Goal: Information Seeking & Learning: Learn about a topic

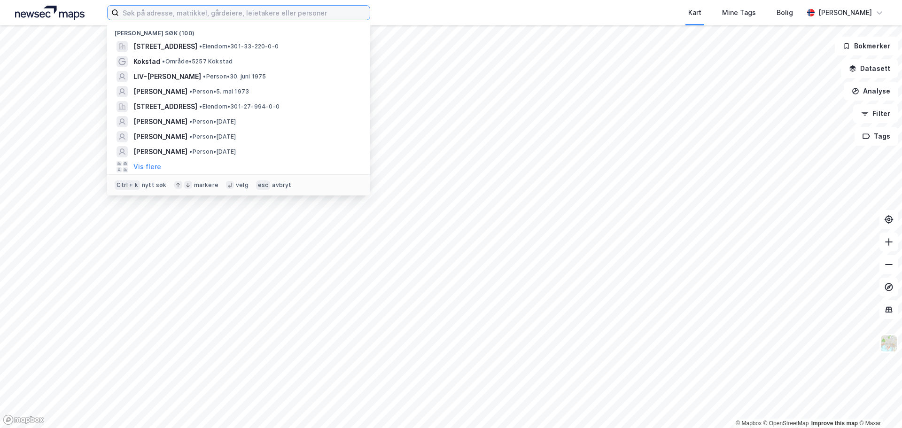
click at [268, 16] on input at bounding box center [244, 13] width 251 height 14
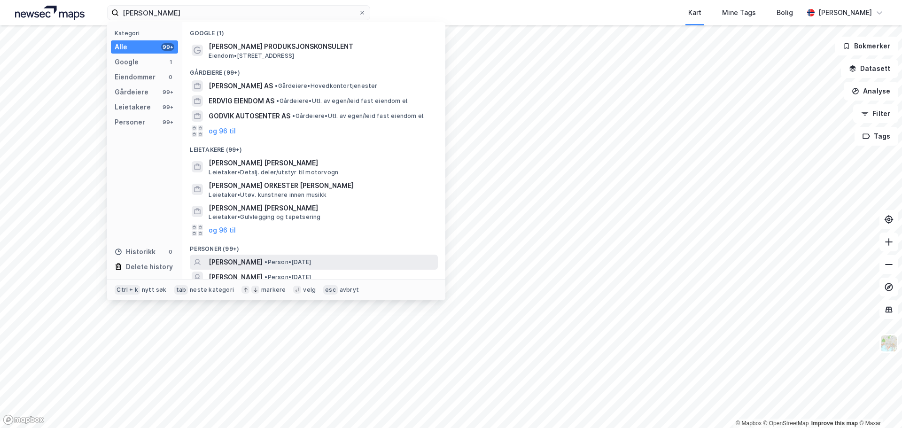
click at [273, 260] on span "• Person • [DATE]" at bounding box center [287, 262] width 47 height 8
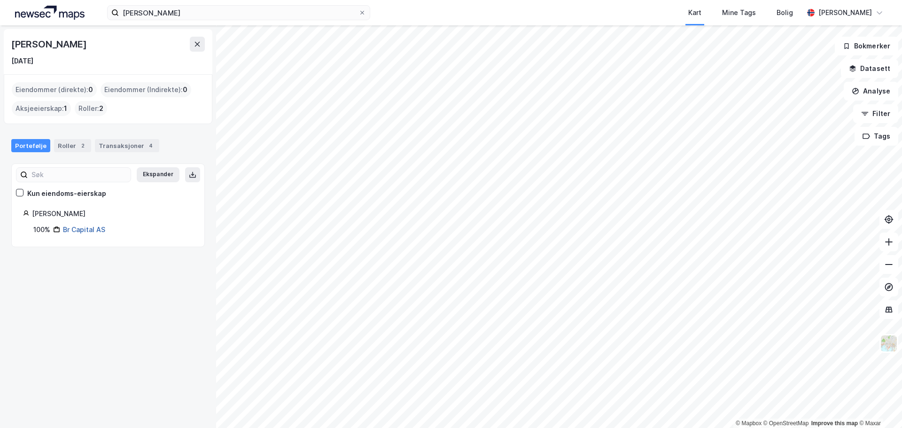
click at [82, 230] on link "Br Capital AS" at bounding box center [84, 229] width 42 height 8
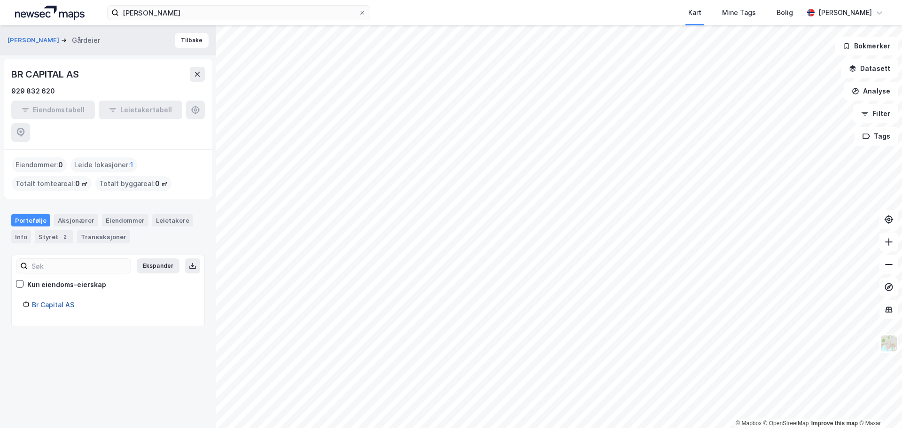
click at [54, 301] on link "Br Capital AS" at bounding box center [53, 305] width 42 height 8
click at [167, 16] on input "[PERSON_NAME]" at bounding box center [239, 13] width 240 height 14
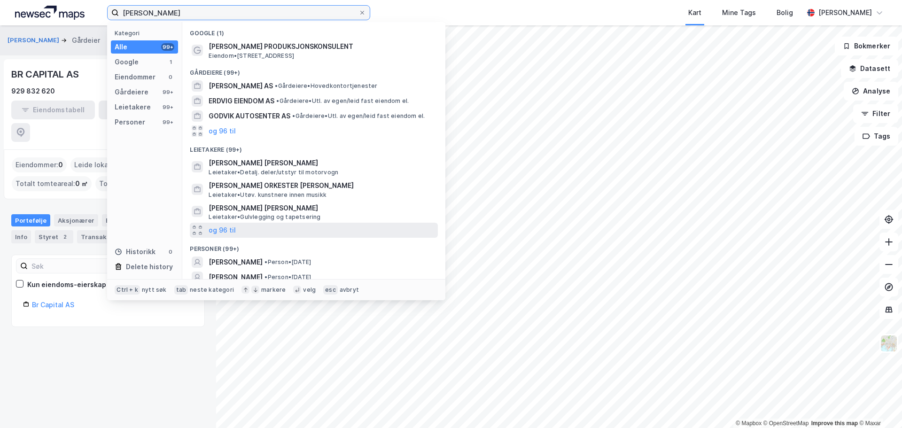
scroll to position [36, 0]
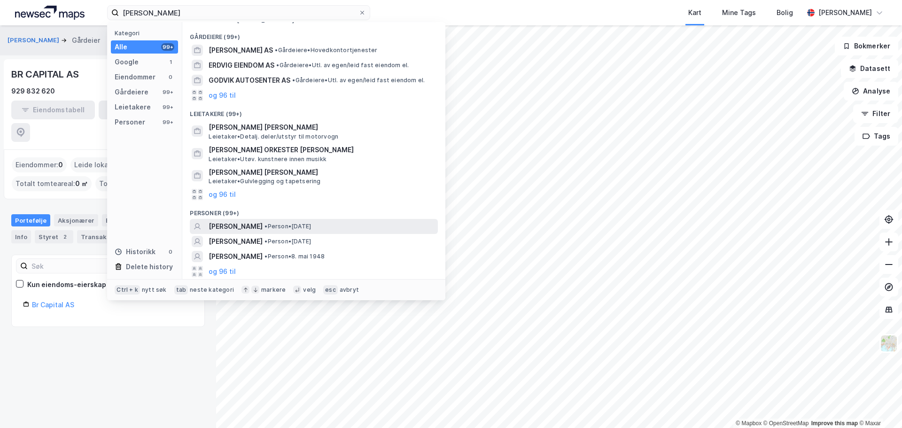
click at [284, 232] on div "[PERSON_NAME] • Person • [DATE]" at bounding box center [322, 226] width 227 height 11
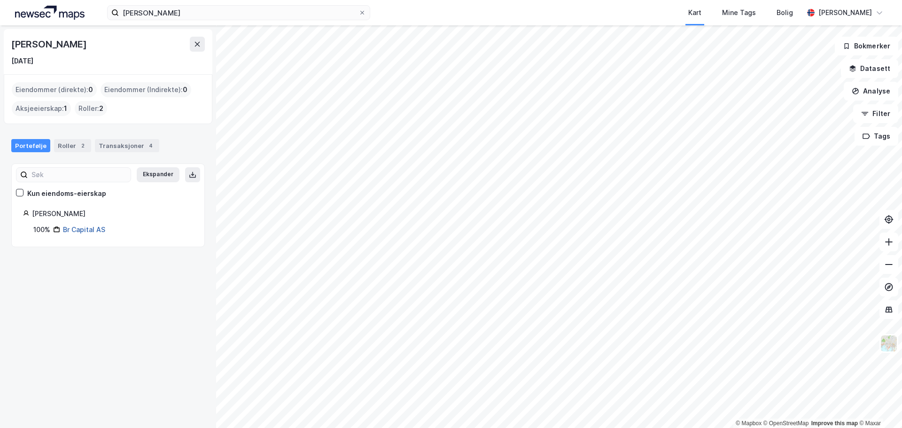
click at [91, 225] on link "Br Capital AS" at bounding box center [84, 229] width 42 height 8
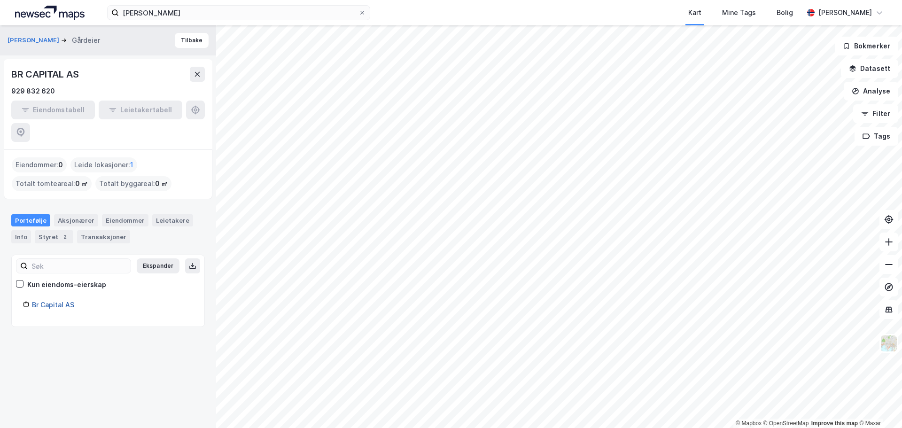
click at [47, 301] on link "Br Capital AS" at bounding box center [53, 305] width 42 height 8
click at [54, 301] on link "Br Capital AS" at bounding box center [53, 305] width 42 height 8
click at [27, 230] on div "Info" at bounding box center [21, 236] width 20 height 13
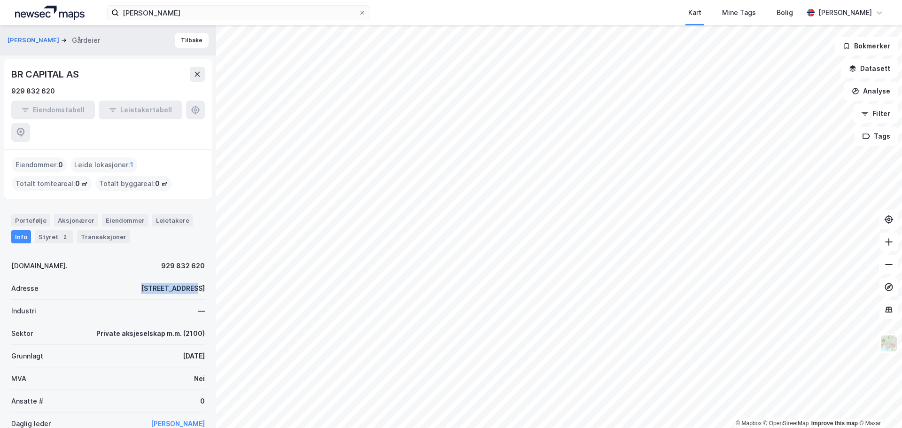
drag, startPoint x: 157, startPoint y: 265, endPoint x: 106, endPoint y: 266, distance: 50.7
click at [106, 277] on div "Adresse [STREET_ADDRESS]" at bounding box center [108, 288] width 194 height 23
copy div "Dagaliveien 9G"
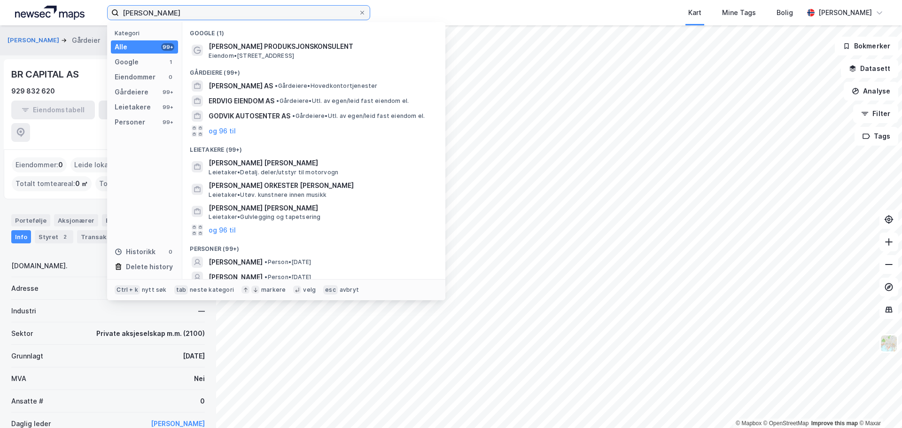
click at [348, 11] on input "[PERSON_NAME]" at bounding box center [239, 13] width 240 height 14
paste input "Dagaliveien 9G"
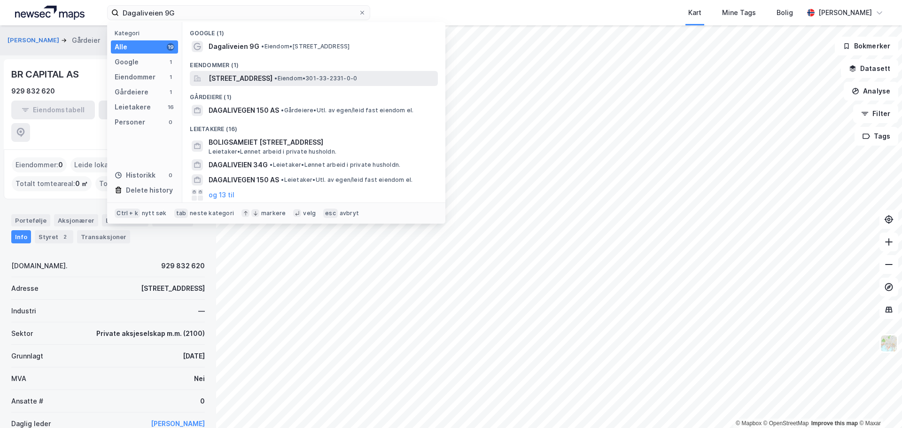
click at [267, 77] on span "[STREET_ADDRESS]" at bounding box center [241, 78] width 64 height 11
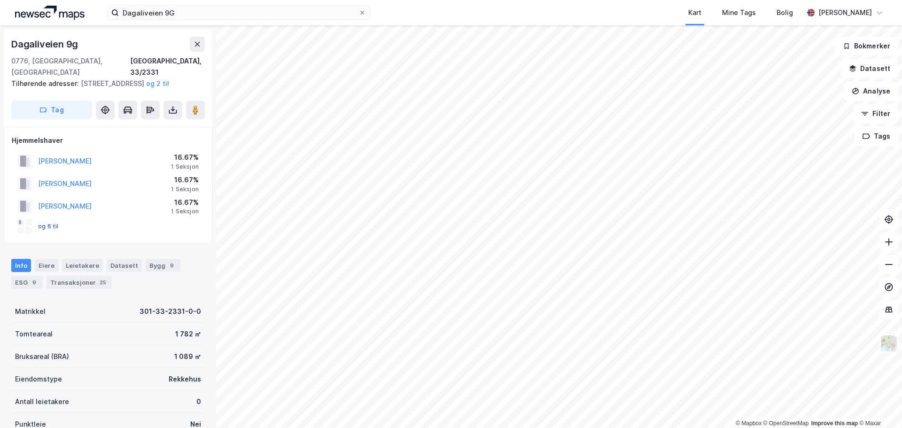
click at [0, 0] on button "og 6 til" at bounding box center [0, 0] width 0 height 0
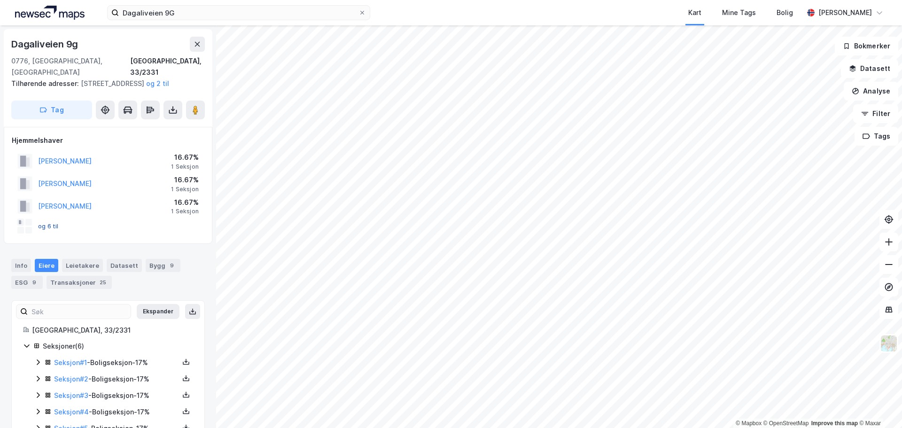
scroll to position [46, 0]
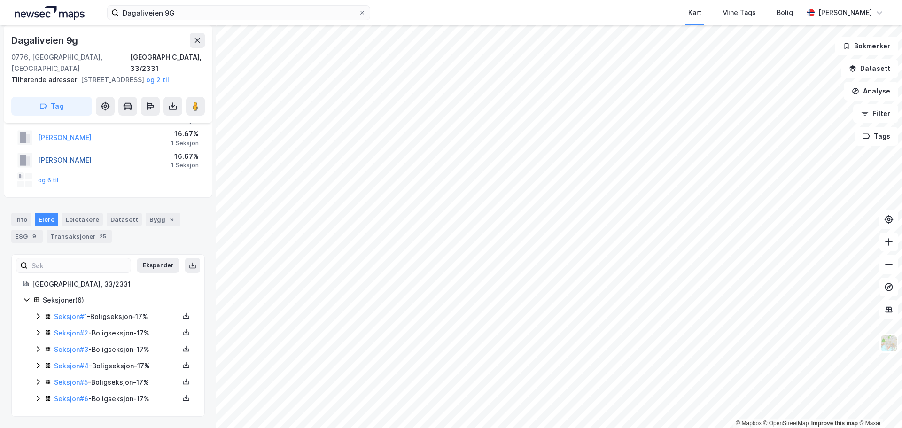
click at [0, 0] on button "[PERSON_NAME]" at bounding box center [0, 0] width 0 height 0
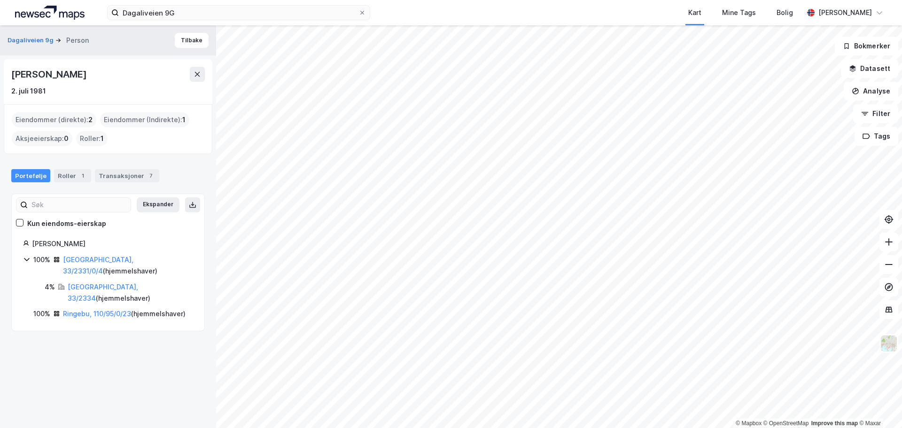
click at [46, 244] on div "[PERSON_NAME]" at bounding box center [112, 243] width 161 height 11
copy div "[PERSON_NAME]"
click at [87, 310] on link "Ringebu, 110/95/0/23" at bounding box center [97, 314] width 68 height 8
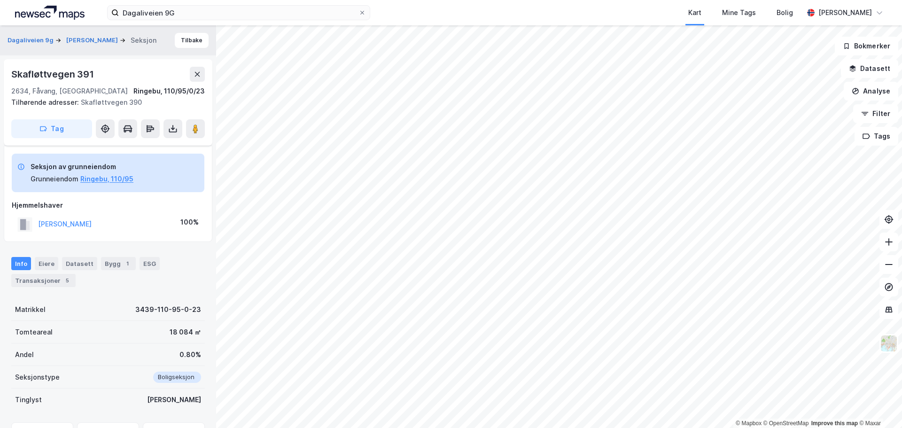
scroll to position [46, 0]
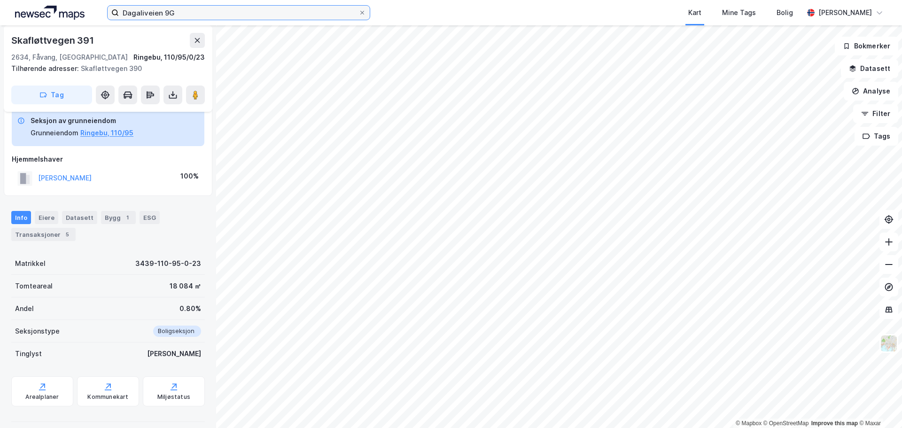
click at [302, 13] on input "Dagaliveien 9G" at bounding box center [239, 13] width 240 height 14
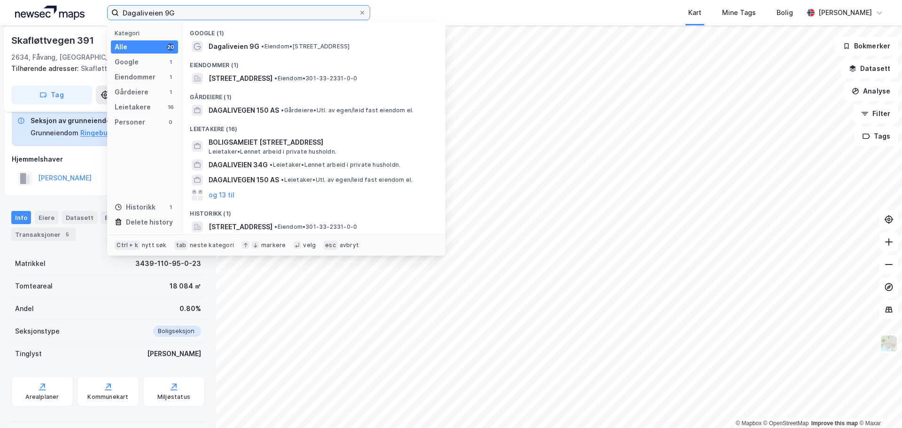
click at [302, 13] on input "Dagaliveien 9G" at bounding box center [239, 13] width 240 height 14
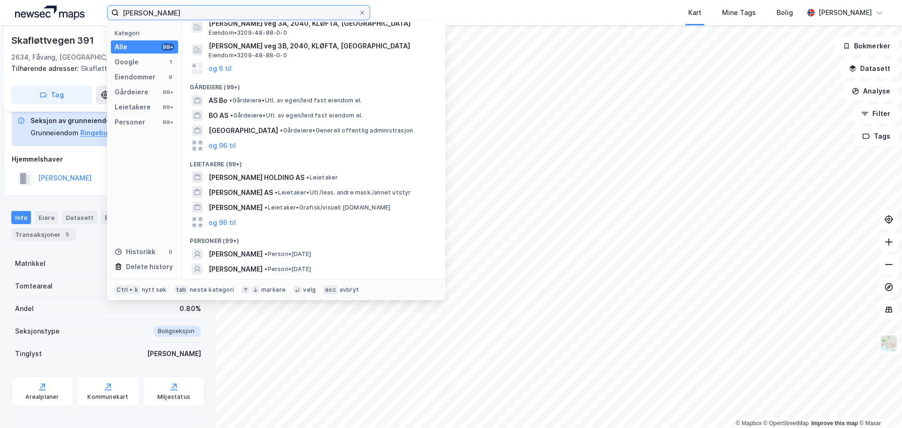
scroll to position [105, 0]
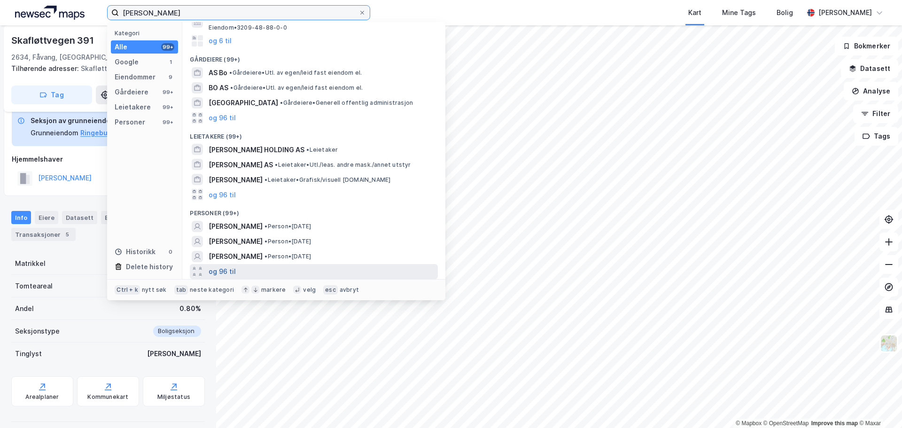
type input "[PERSON_NAME]"
click at [229, 274] on button "og 96 til" at bounding box center [222, 271] width 27 height 11
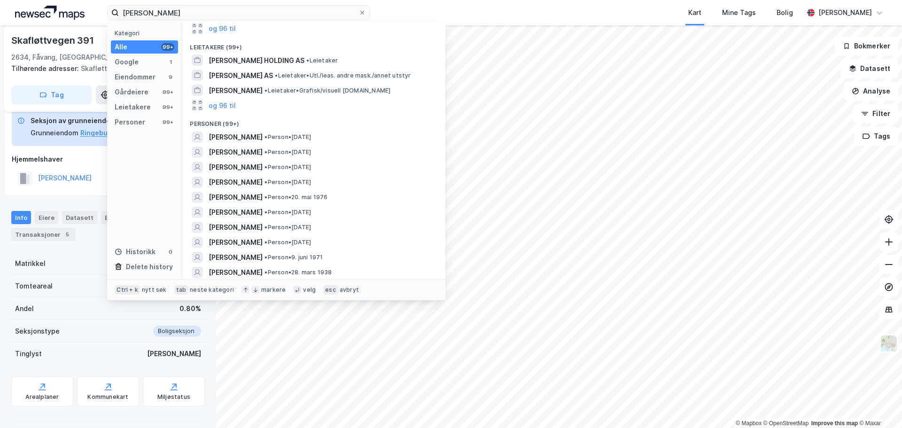
scroll to position [246, 0]
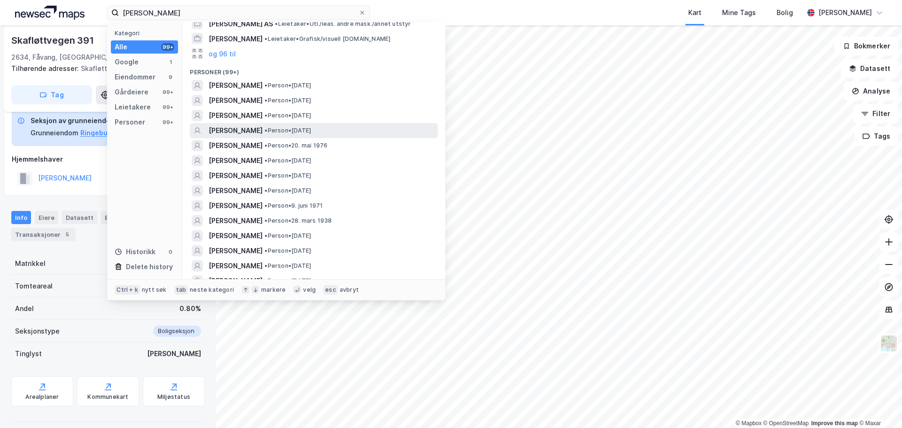
click at [264, 134] on span "• Person • [DATE]" at bounding box center [287, 131] width 47 height 8
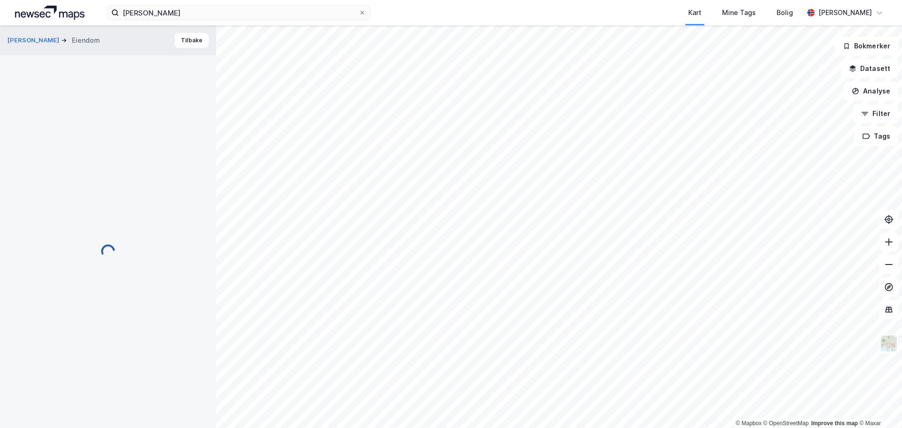
scroll to position [46, 0]
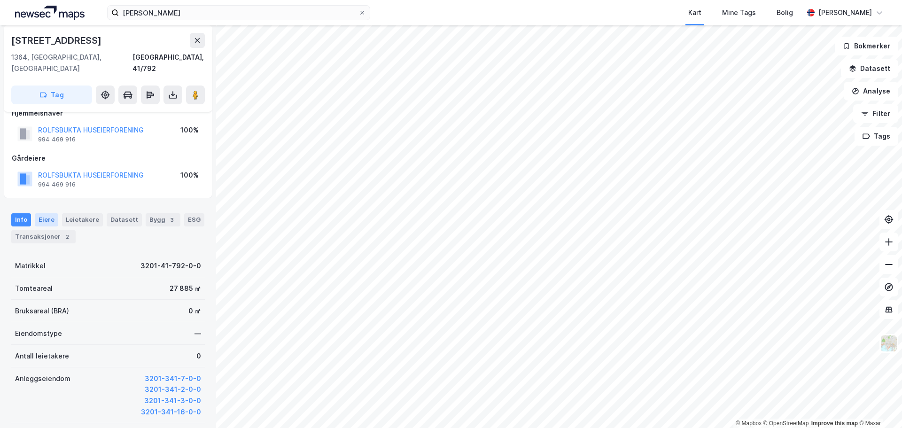
click at [46, 213] on div "Eiere" at bounding box center [46, 219] width 23 height 13
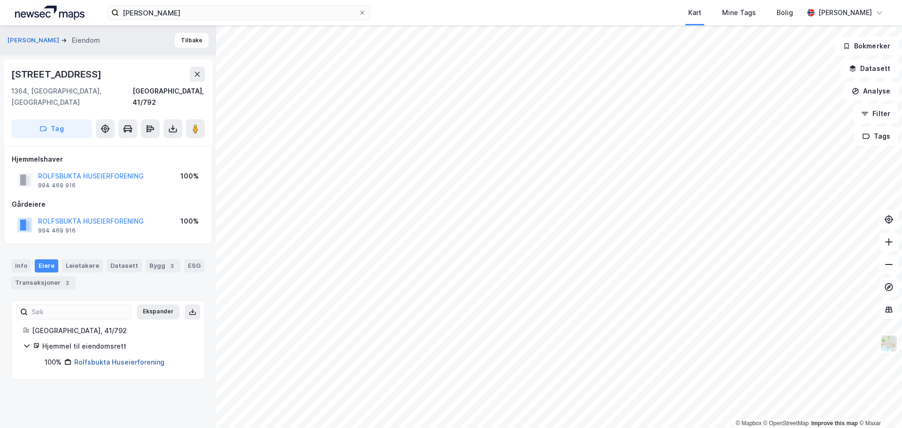
click at [107, 358] on link "Rolfsbukta Huseierforening" at bounding box center [119, 362] width 90 height 8
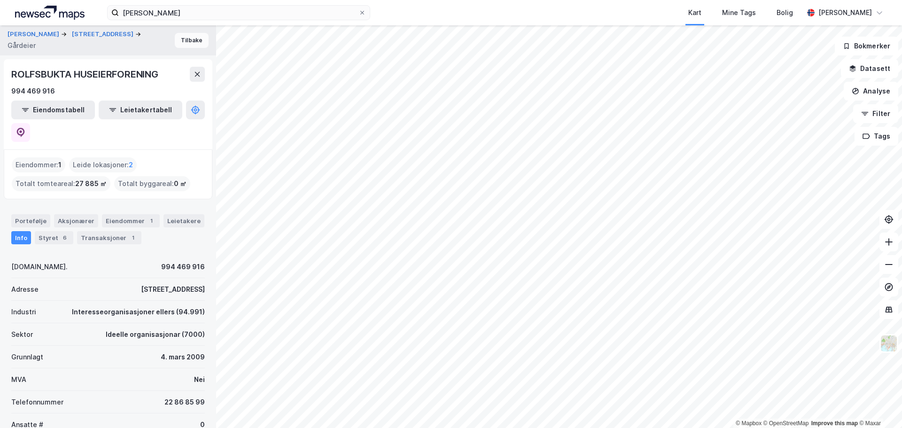
click at [176, 39] on button "Tilbake" at bounding box center [192, 40] width 34 height 15
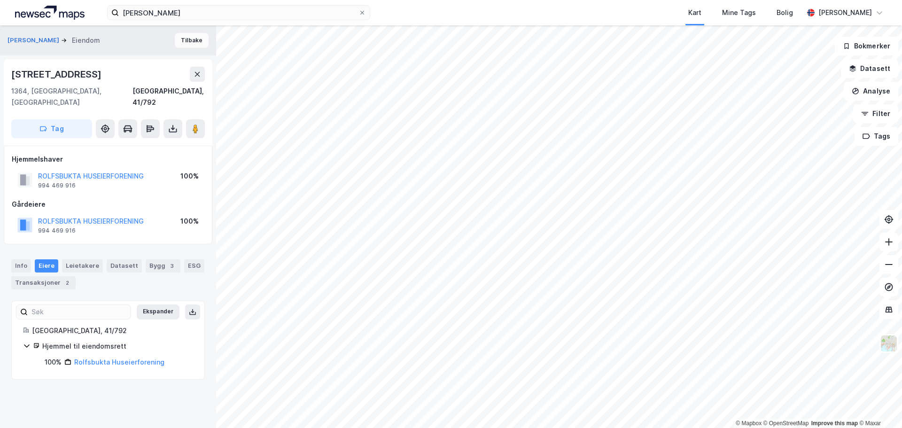
click at [177, 43] on button "Tilbake" at bounding box center [192, 40] width 34 height 15
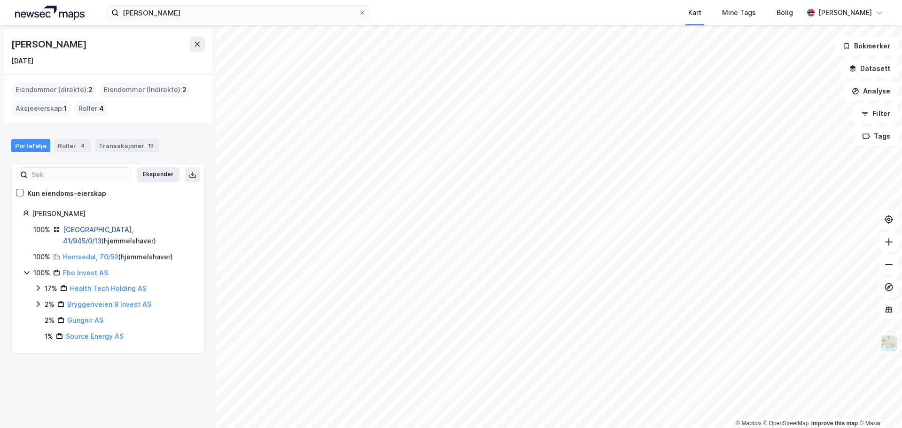
click at [78, 233] on link "[GEOGRAPHIC_DATA], 41/945/0/13" at bounding box center [98, 234] width 70 height 19
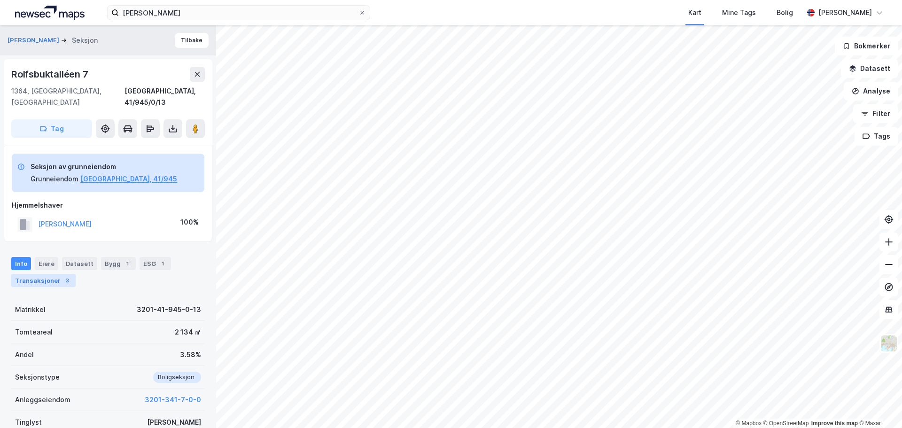
click at [43, 274] on div "Transaksjoner 3" at bounding box center [43, 280] width 64 height 13
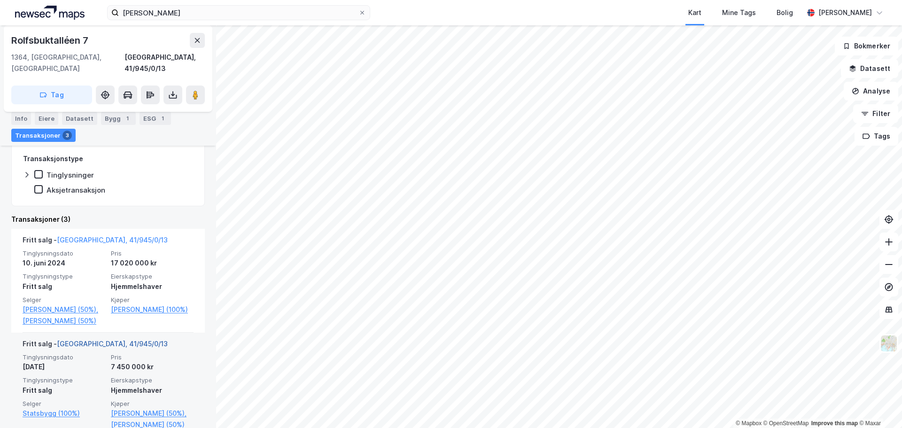
scroll to position [223, 0]
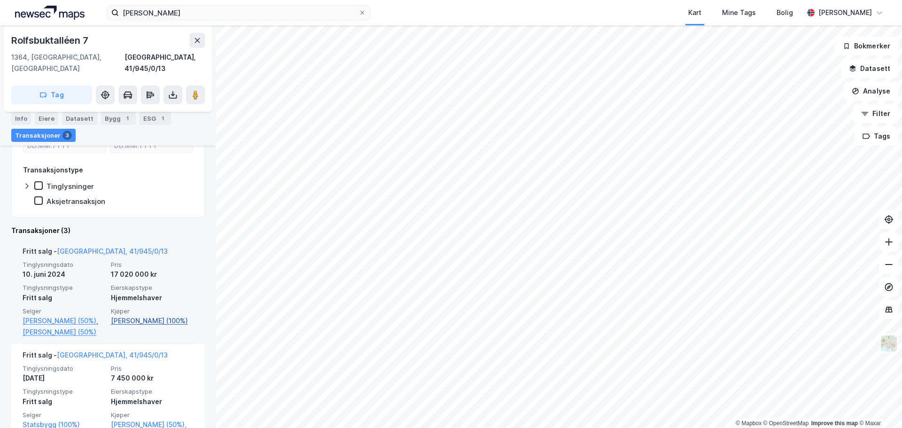
click at [126, 315] on link "[PERSON_NAME] (100%)" at bounding box center [152, 320] width 83 height 11
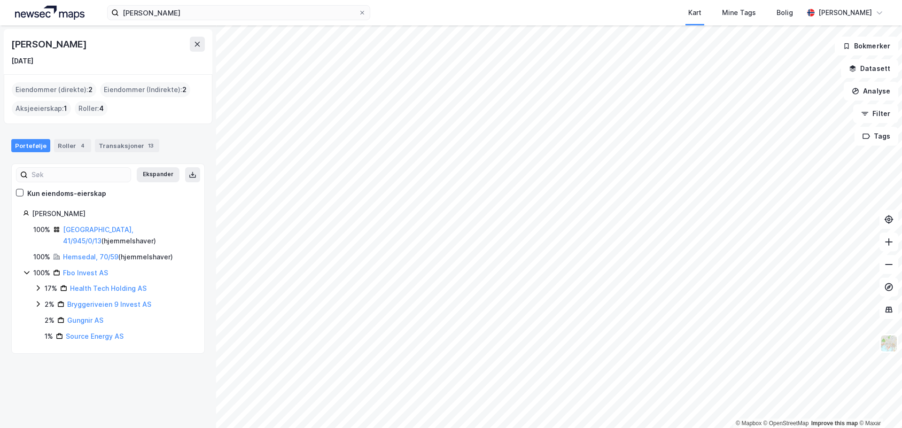
click at [105, 152] on div "Portefølje Roller 4 Transaksjoner 13" at bounding box center [108, 142] width 216 height 28
click at [108, 147] on div "Transaksjoner 13" at bounding box center [127, 145] width 64 height 13
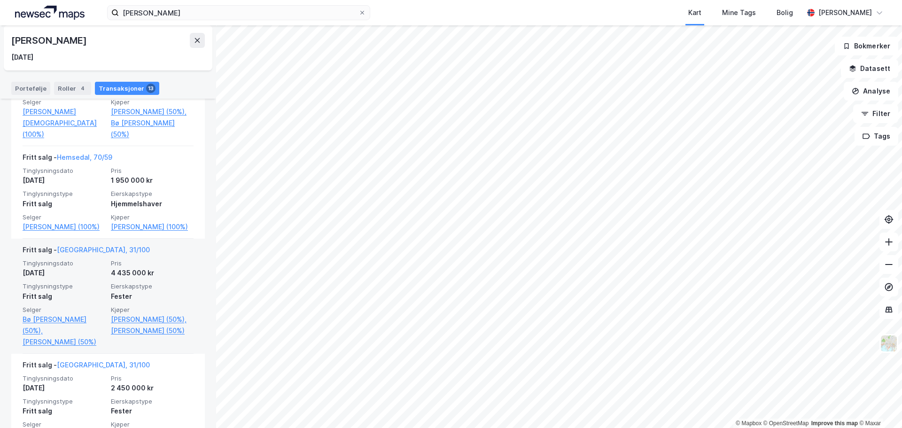
scroll to position [1034, 0]
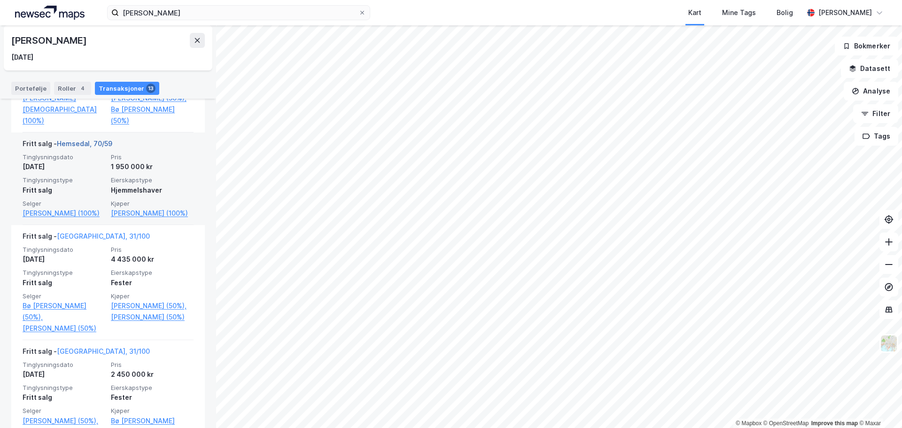
click at [90, 140] on link "Hemsedal, 70/59" at bounding box center [84, 144] width 55 height 8
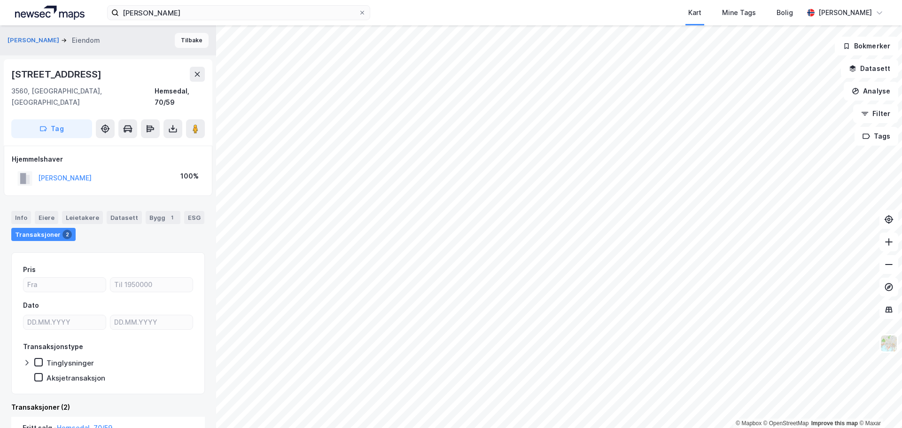
click at [183, 42] on button "Tilbake" at bounding box center [192, 40] width 34 height 15
